Goal: Information Seeking & Learning: Learn about a topic

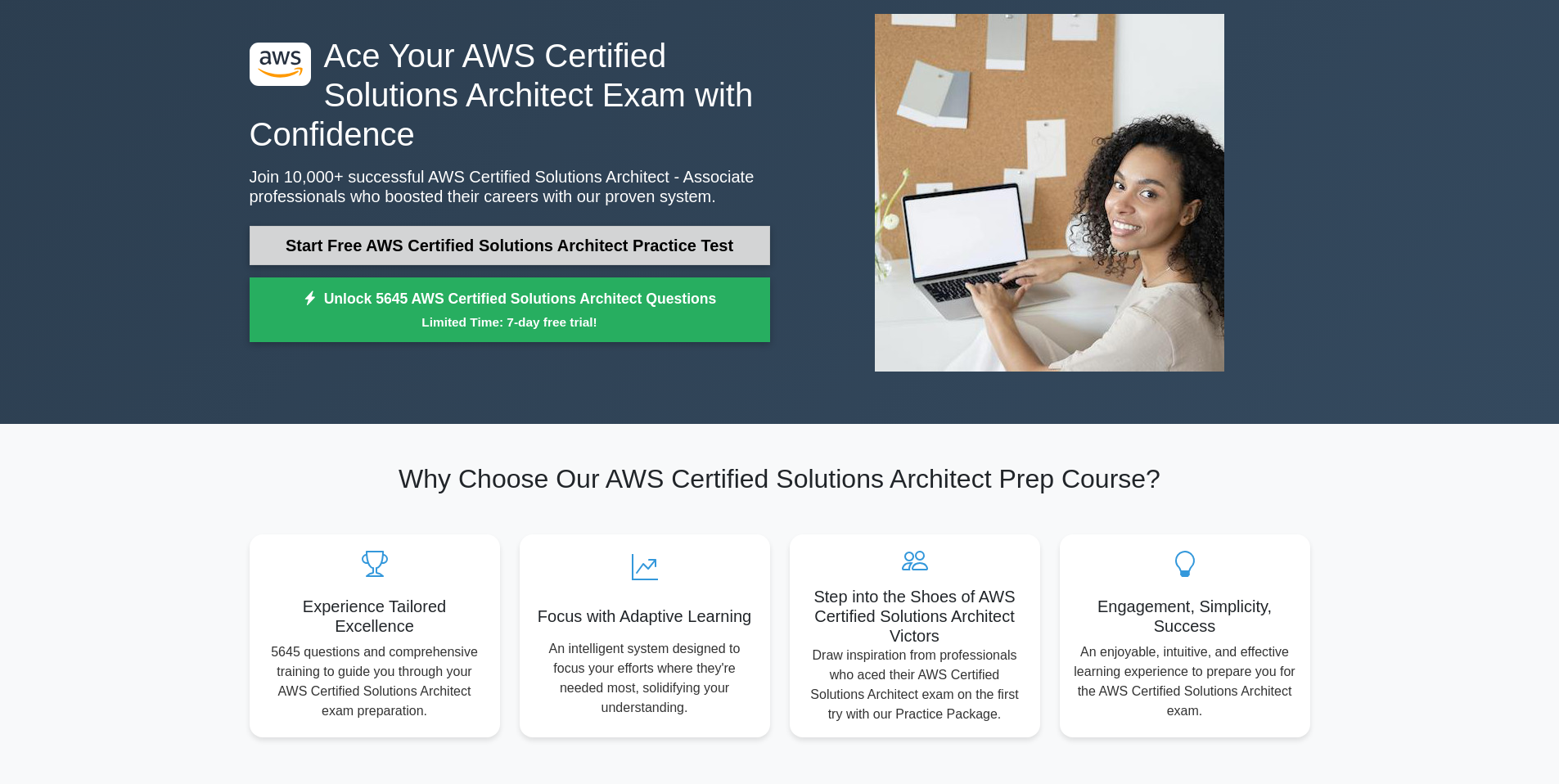
click at [553, 253] on link "Start Free AWS Certified Solutions Architect Practice Test" at bounding box center [510, 245] width 520 height 39
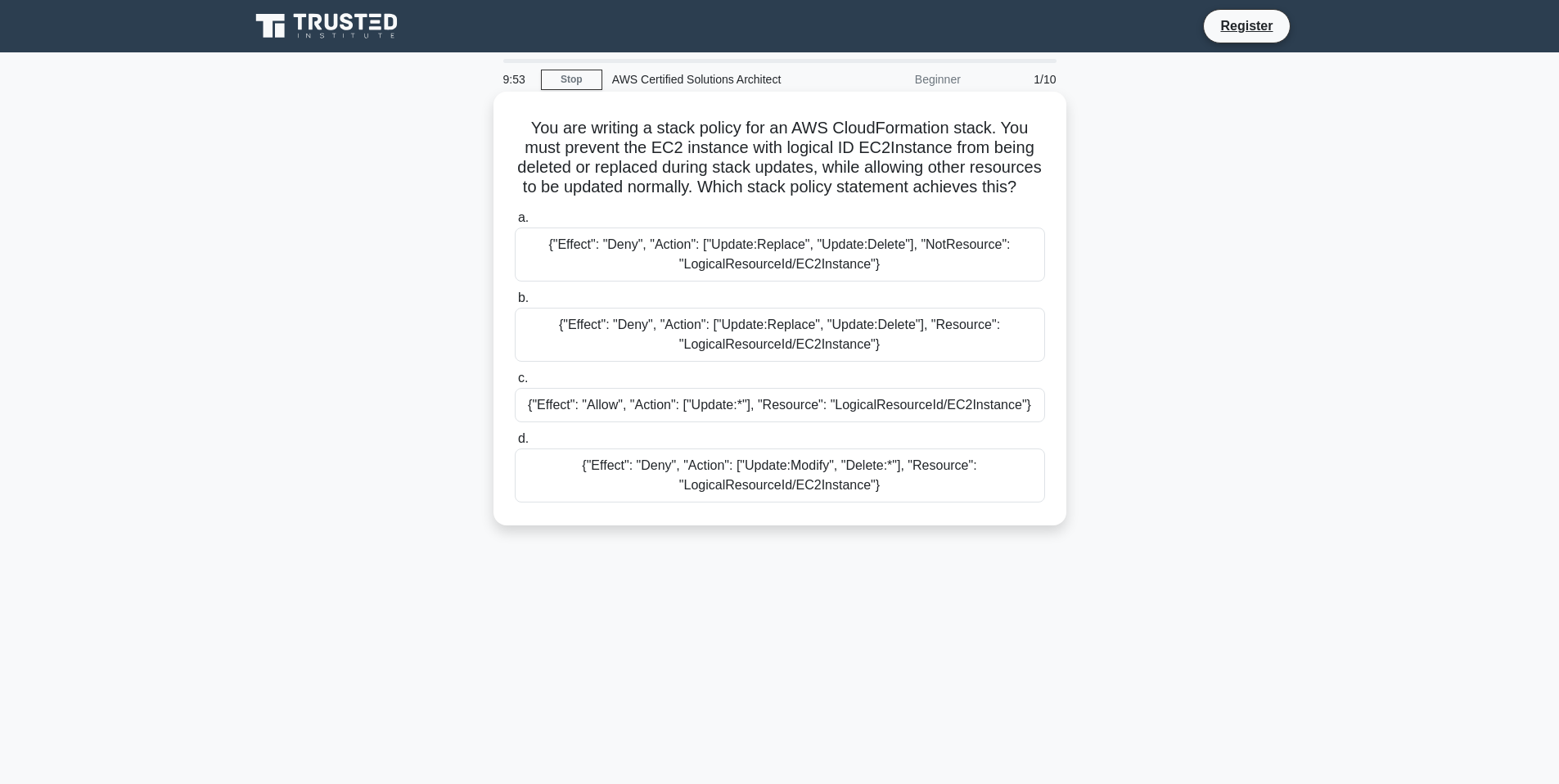
click at [744, 268] on div "{"Effect": "Deny", "Action": ["Update:Replace", "Update:Delete"], "NotResource"…" at bounding box center [780, 254] width 530 height 54
click at [514, 224] on input "a. {"Effect": "Deny", "Action": ["Update:Replace", "Update:Delete"], "NotResour…" at bounding box center [514, 218] width 0 height 11
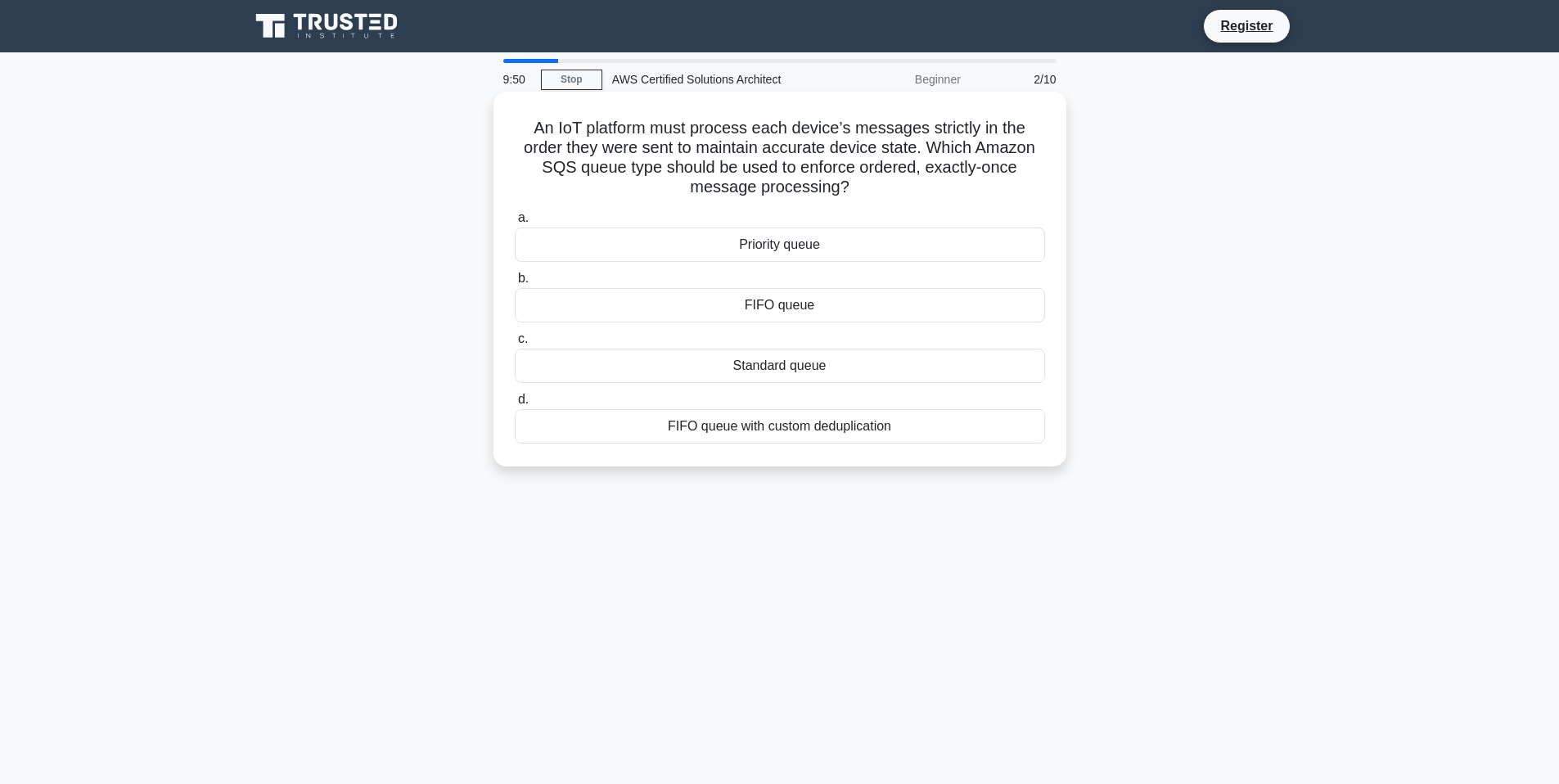
drag, startPoint x: 507, startPoint y: 122, endPoint x: 834, endPoint y: 194, distance: 334.8
click at [834, 194] on div "An IoT platform must process each device’s messages strictly in the order they …" at bounding box center [780, 279] width 560 height 362
click at [541, 155] on h5 "An IoT platform must process each device’s messages strictly in the order they …" at bounding box center [780, 158] width 534 height 80
drag, startPoint x: 510, startPoint y: 126, endPoint x: 919, endPoint y: 427, distance: 507.8
click at [919, 427] on div "An IoT platform must process each device’s messages strictly in the order they …" at bounding box center [780, 279] width 560 height 362
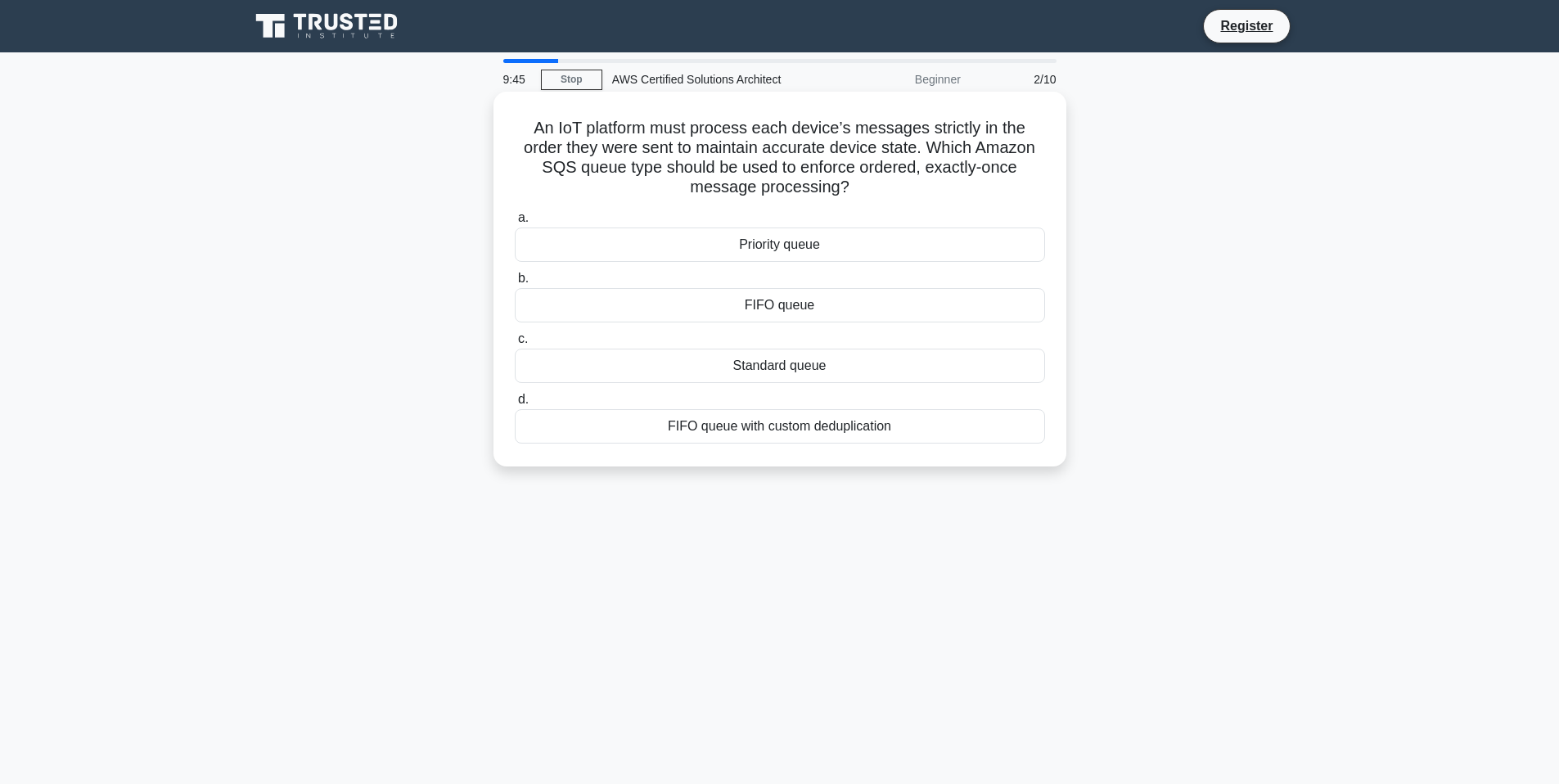
copy div "An IoT platform must process each device’s messages strictly in the order they …"
